Goal: Transaction & Acquisition: Purchase product/service

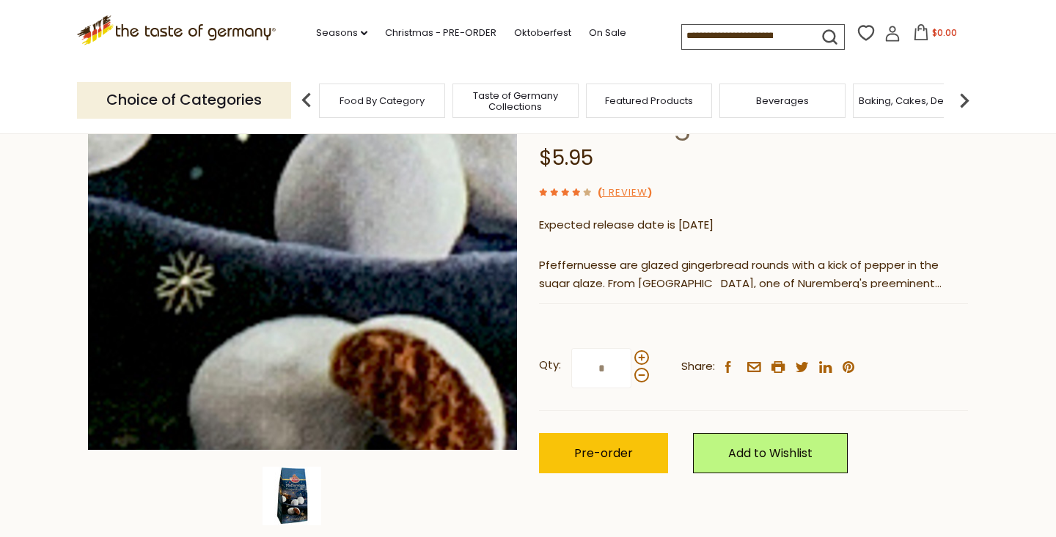
scroll to position [219, 0]
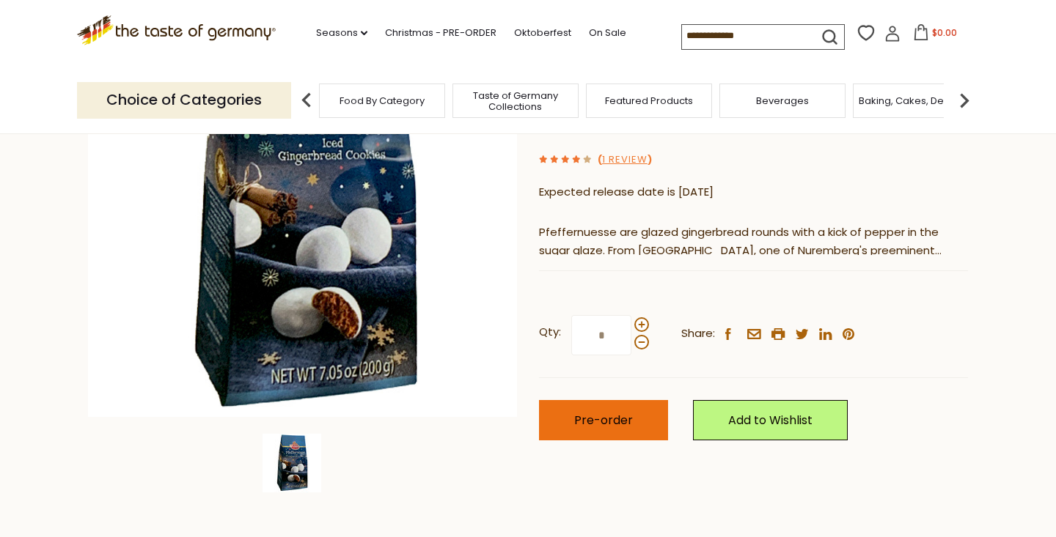
click at [584, 412] on span "Pre-order" at bounding box center [603, 420] width 59 height 17
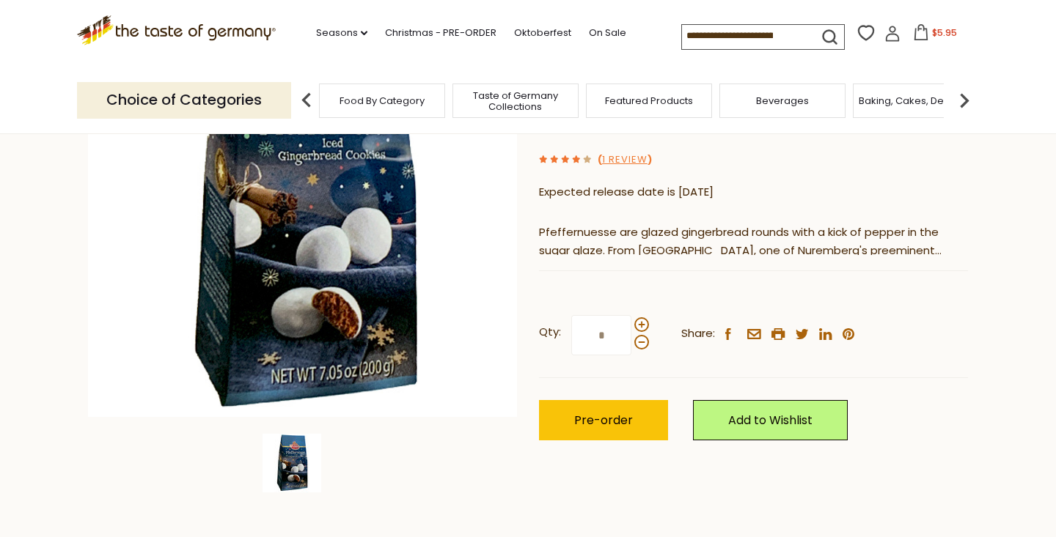
click at [636, 318] on div at bounding box center [641, 334] width 15 height 32
click at [631, 315] on input "*" at bounding box center [601, 335] width 60 height 40
click at [639, 318] on span at bounding box center [641, 325] width 15 height 15
click at [631, 315] on input "*" at bounding box center [601, 335] width 60 height 40
click at [640, 318] on span at bounding box center [641, 325] width 15 height 15
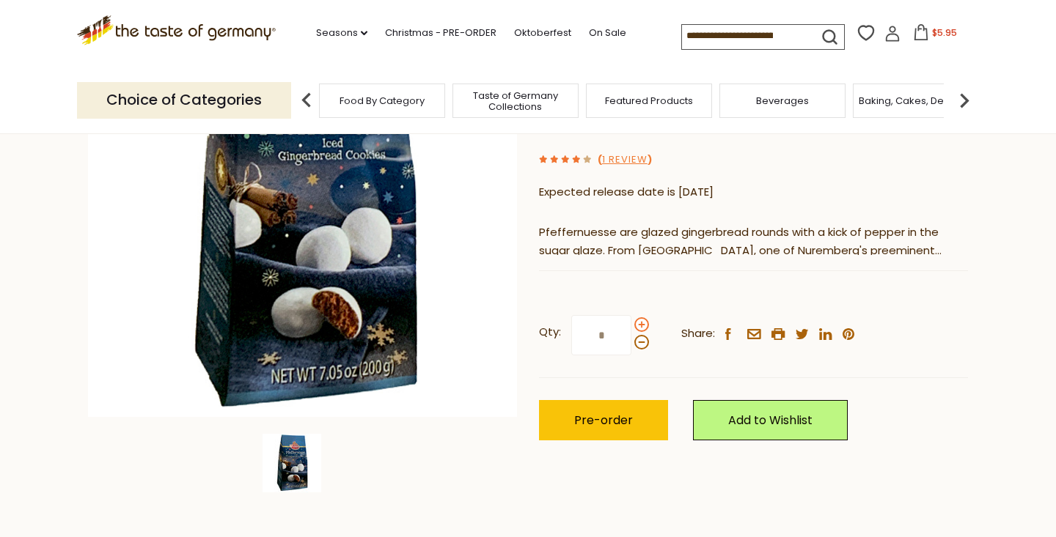
click at [631, 315] on input "*" at bounding box center [601, 335] width 60 height 40
type input "*"
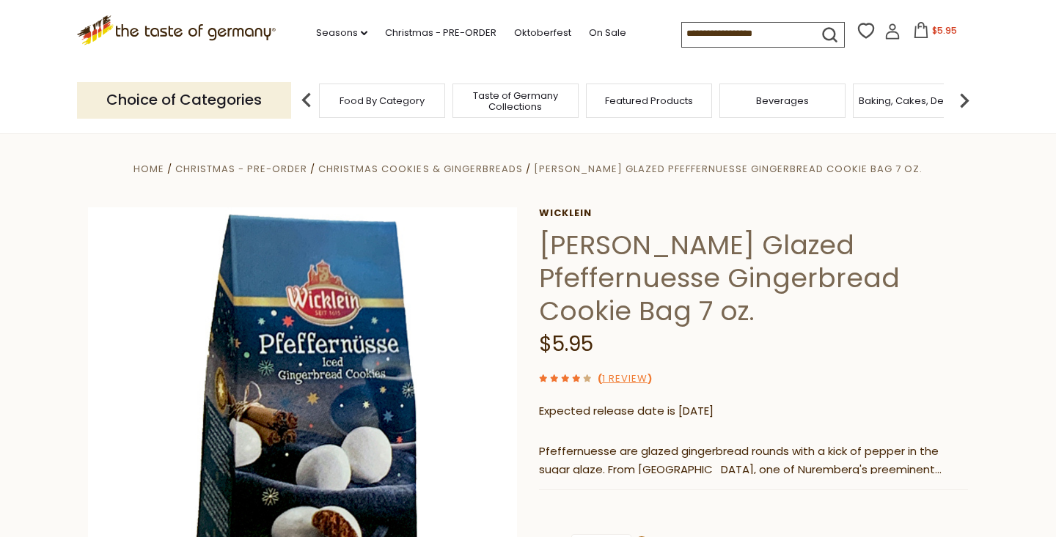
scroll to position [0, 0]
click at [221, 24] on icon ".st0{fill:#EDD300;} .st1{fill:#D33E21;}" at bounding box center [176, 30] width 199 height 30
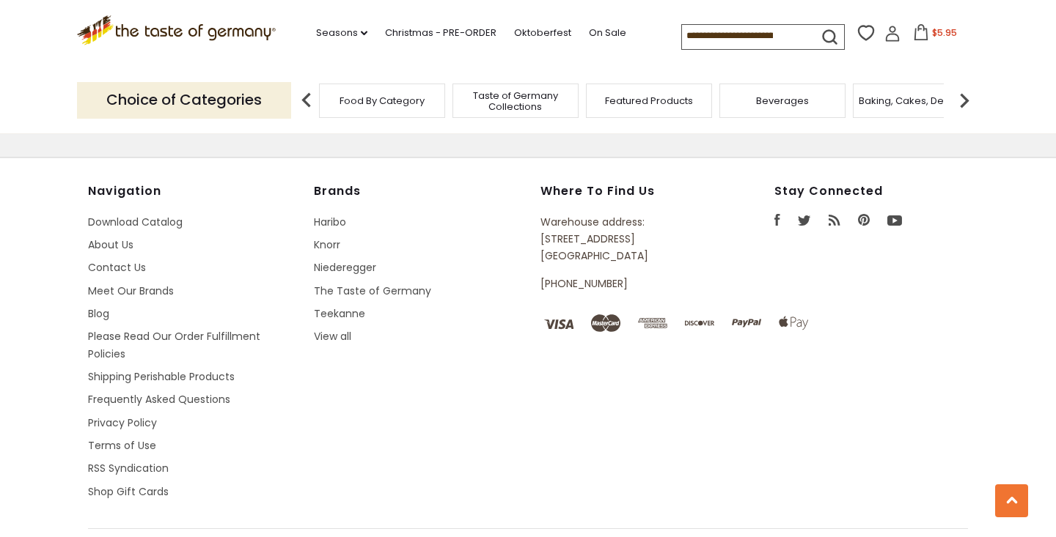
scroll to position [2665, 0]
